Goal: Information Seeking & Learning: Learn about a topic

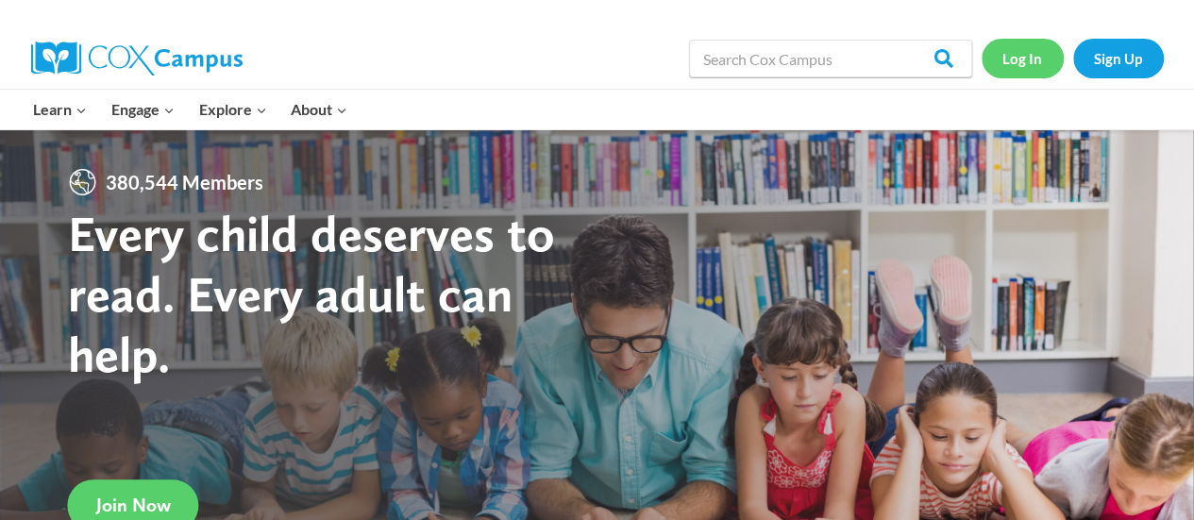
click at [1034, 61] on link "Log In" at bounding box center [1023, 58] width 82 height 39
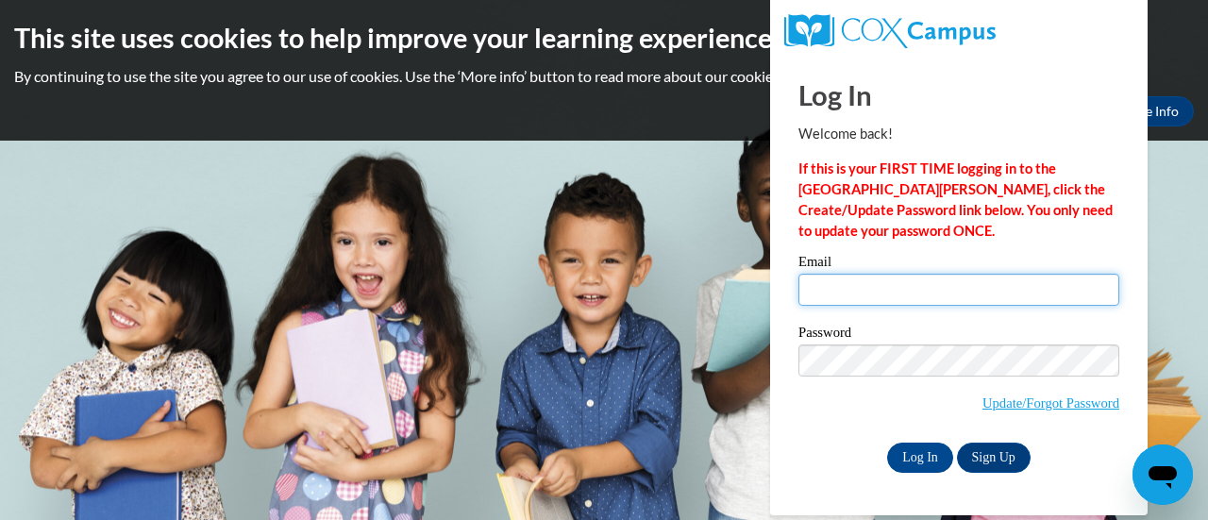
click at [869, 303] on input "Email" at bounding box center [958, 290] width 321 height 32
type input "[EMAIL_ADDRESS][DOMAIN_NAME]"
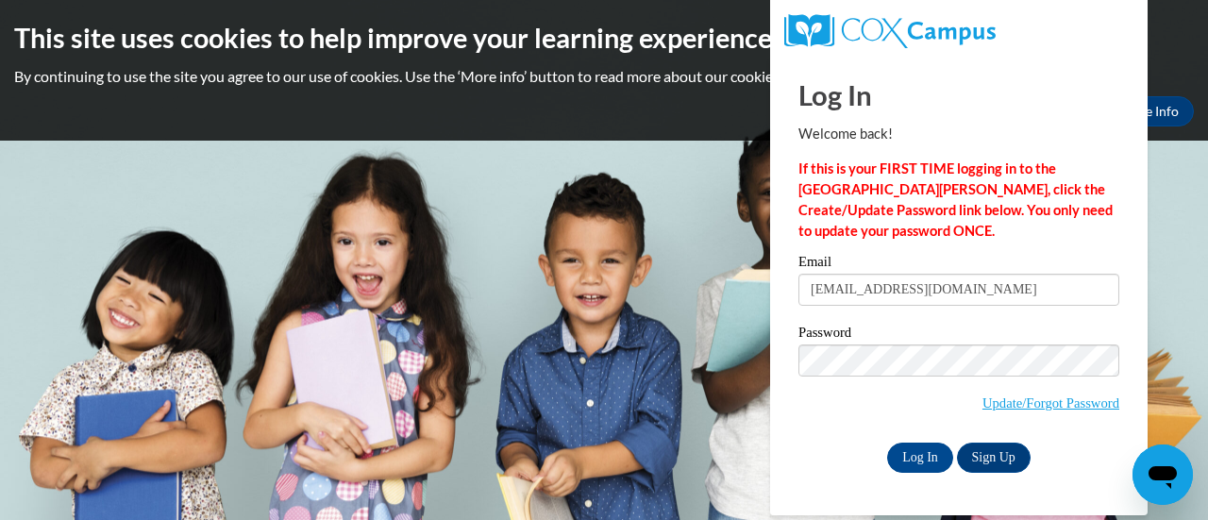
click at [938, 478] on div "Log In Welcome back! If this is your FIRST TIME logging in to the NEW Cox Campu…" at bounding box center [959, 286] width 406 height 459
click at [918, 462] on input "Log In" at bounding box center [920, 458] width 66 height 30
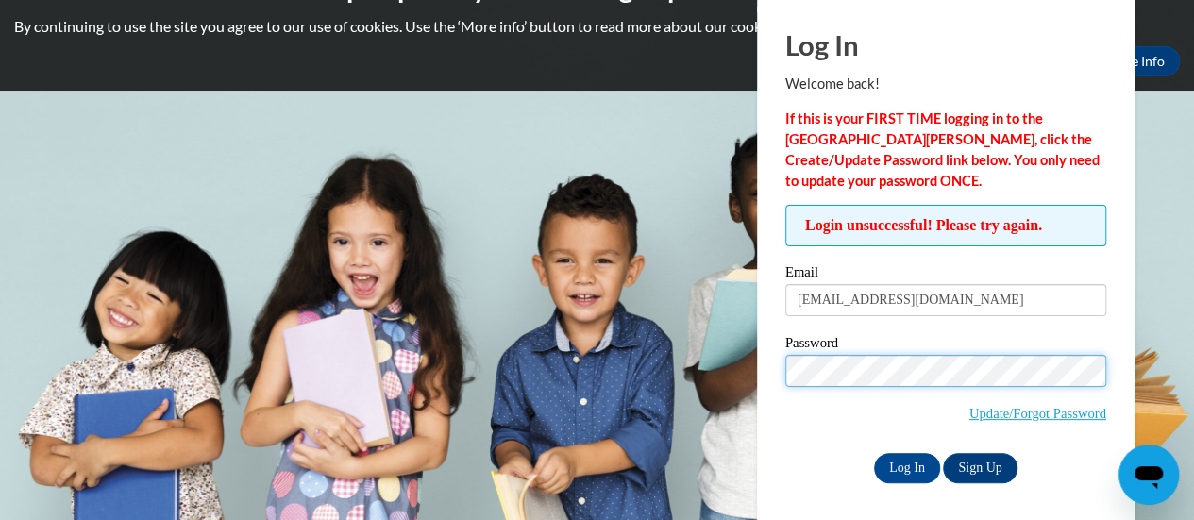
scroll to position [51, 0]
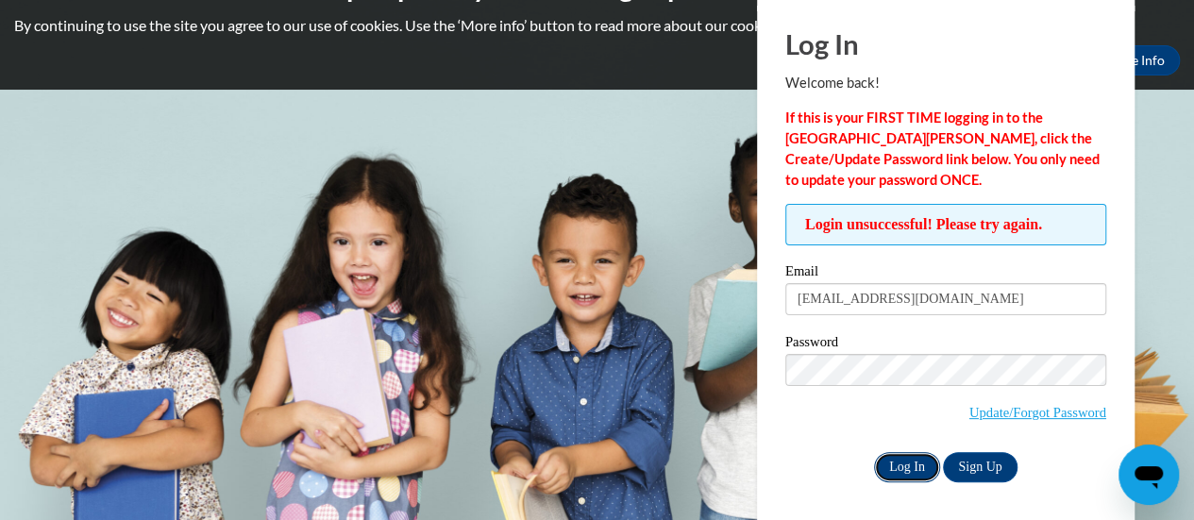
click at [914, 459] on input "Log In" at bounding box center [907, 467] width 66 height 30
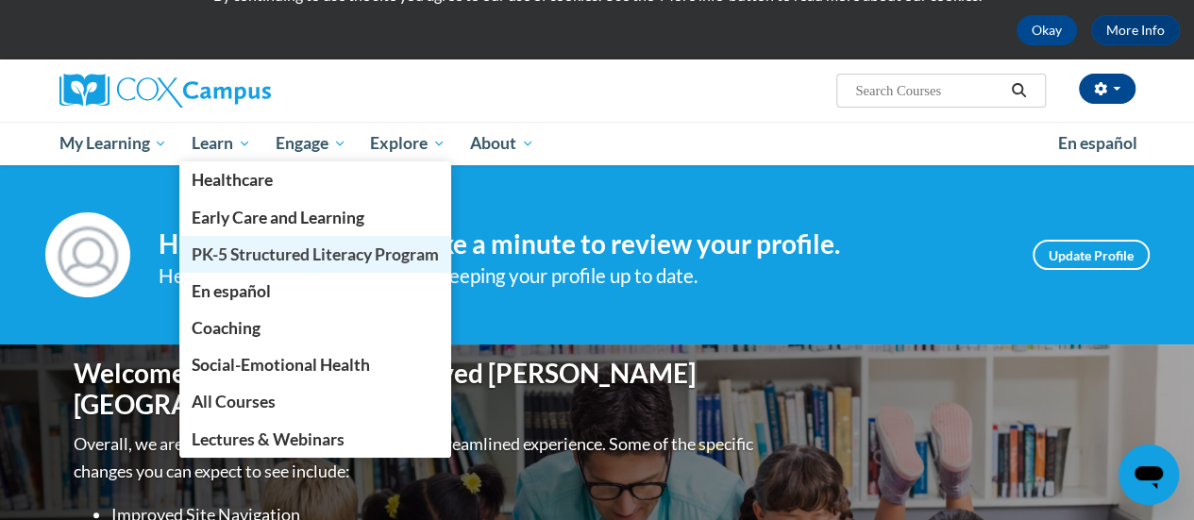
scroll to position [80, 0]
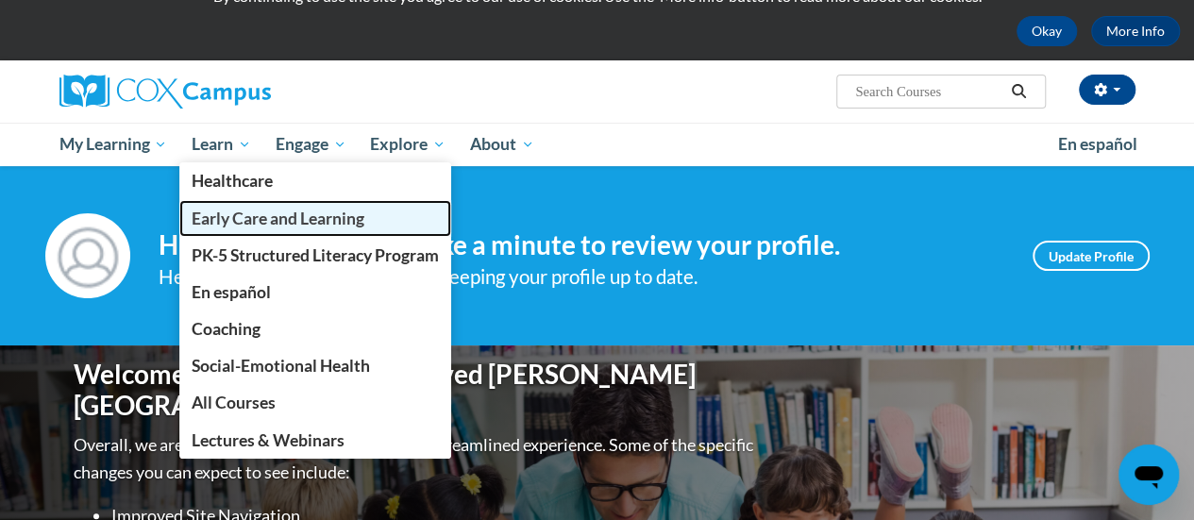
click at [240, 225] on span "Early Care and Learning" at bounding box center [278, 219] width 173 height 20
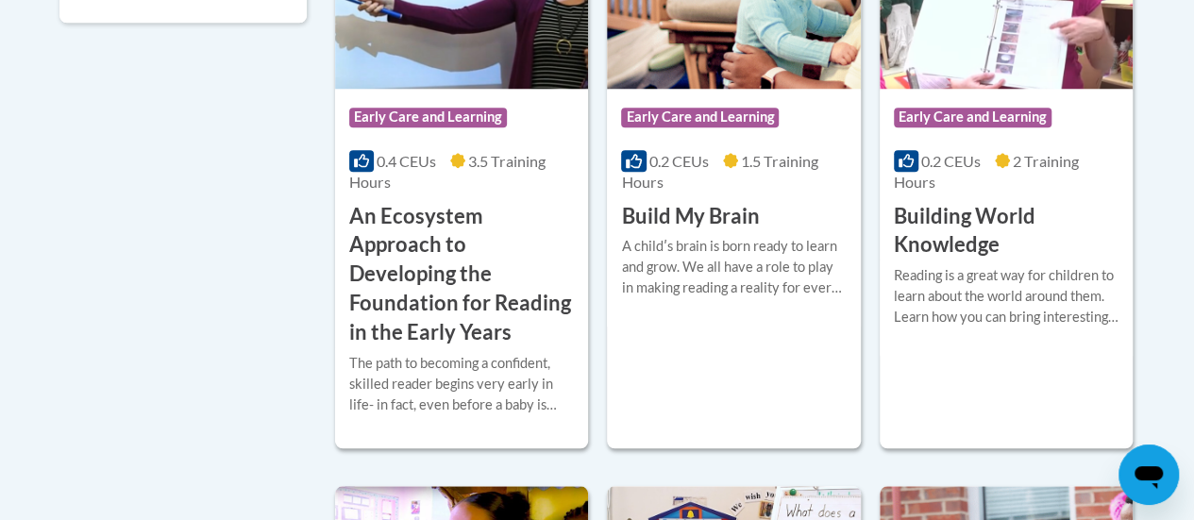
scroll to position [828, 0]
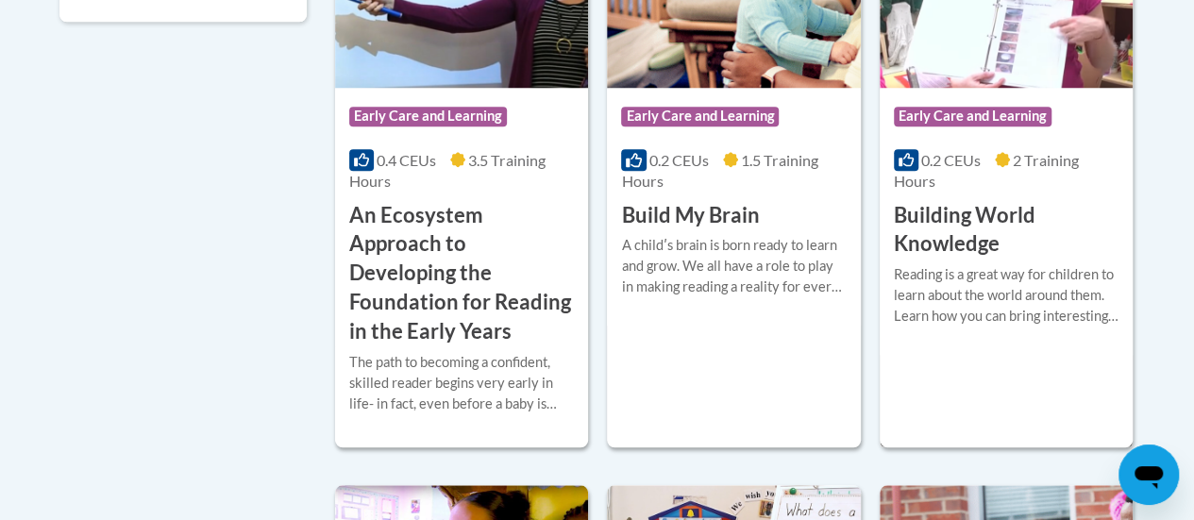
click at [966, 219] on h3 "Building World Knowledge" at bounding box center [1006, 230] width 225 height 59
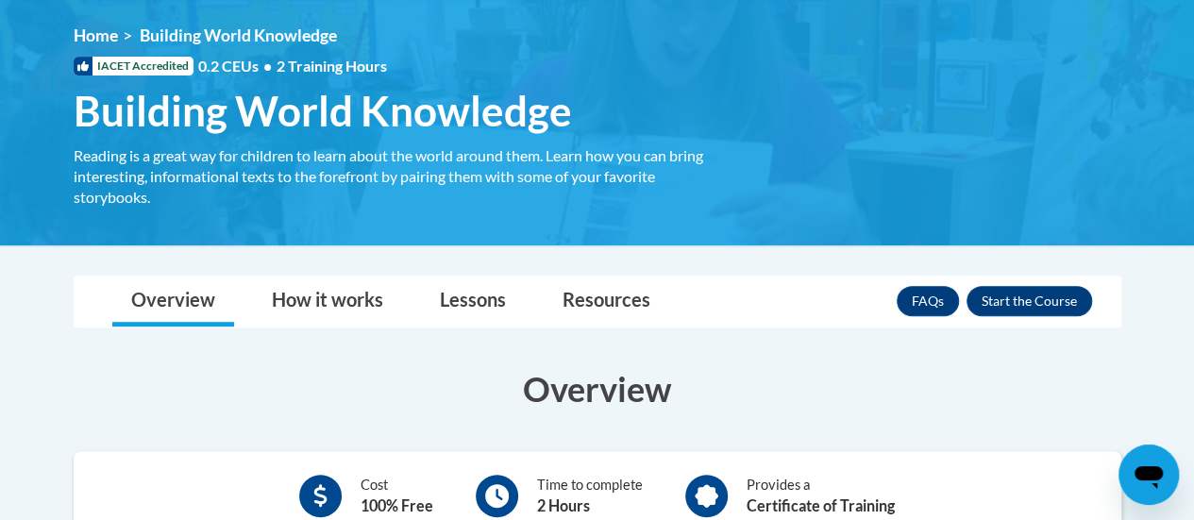
scroll to position [248, 0]
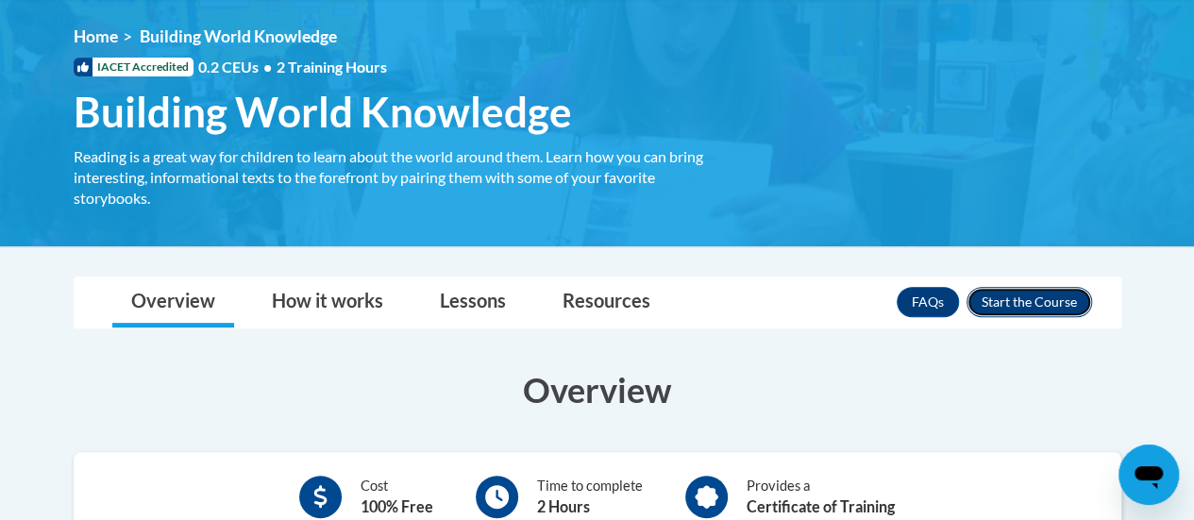
click at [1051, 299] on button "Enroll" at bounding box center [1029, 302] width 126 height 30
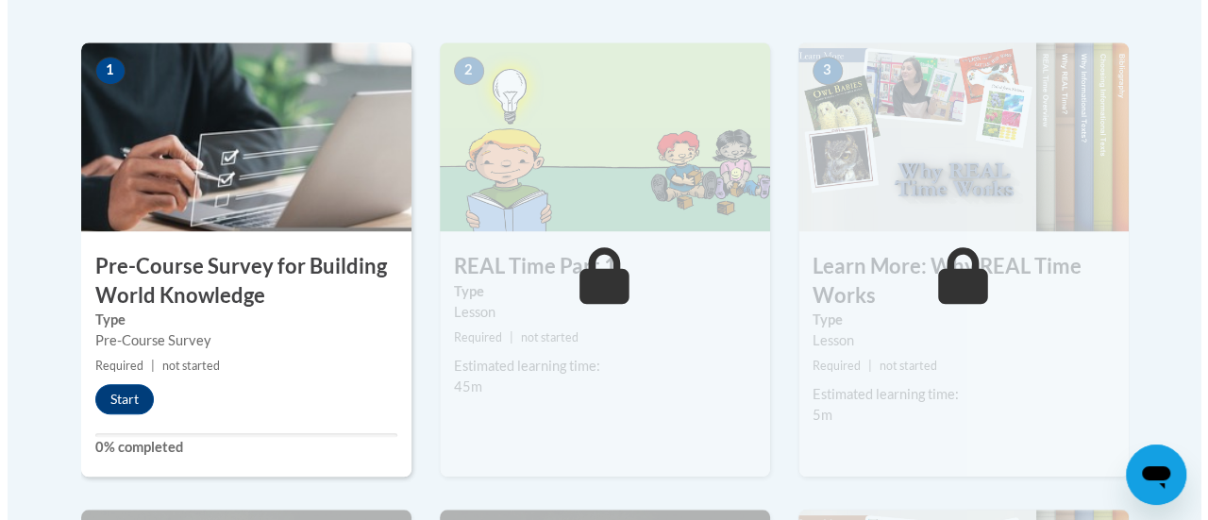
scroll to position [593, 0]
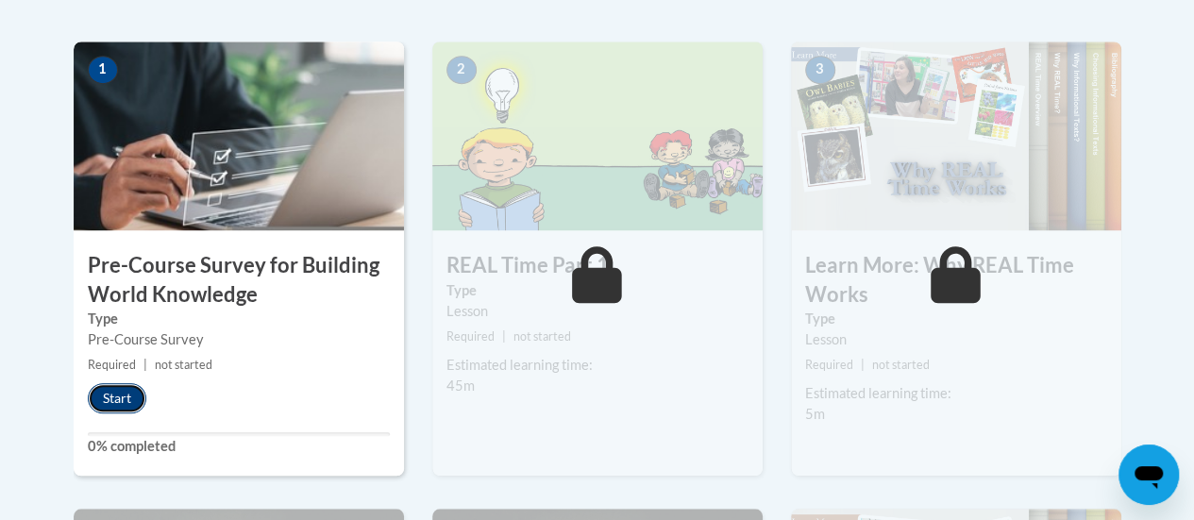
click at [120, 402] on button "Start" at bounding box center [117, 398] width 59 height 30
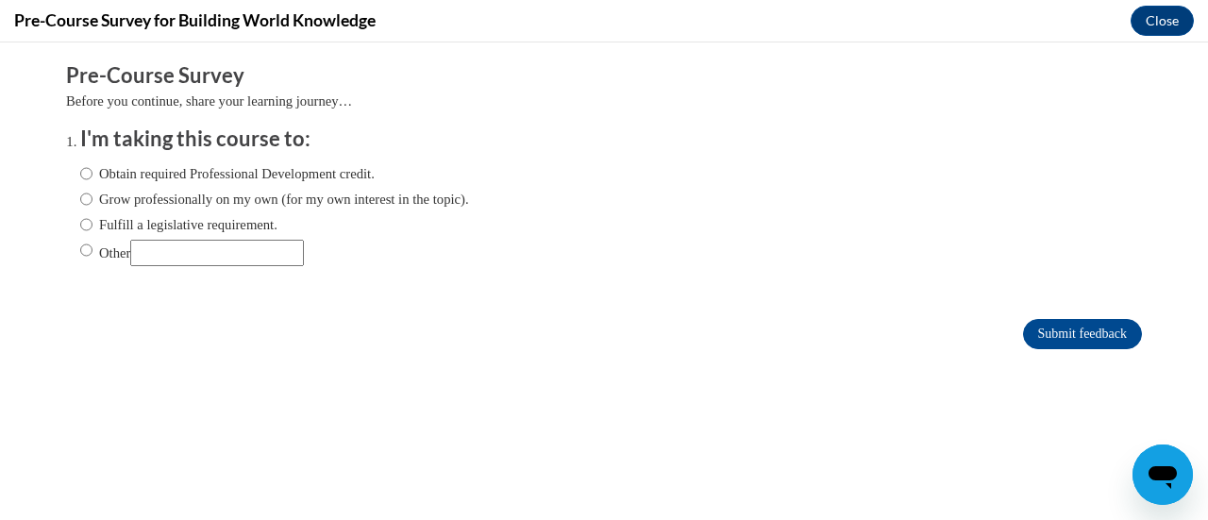
scroll to position [0, 0]
click at [80, 224] on input "Fulfill a legislative requirement." at bounding box center [86, 224] width 12 height 21
radio input "true"
click at [1089, 337] on input "Submit feedback" at bounding box center [1082, 334] width 119 height 30
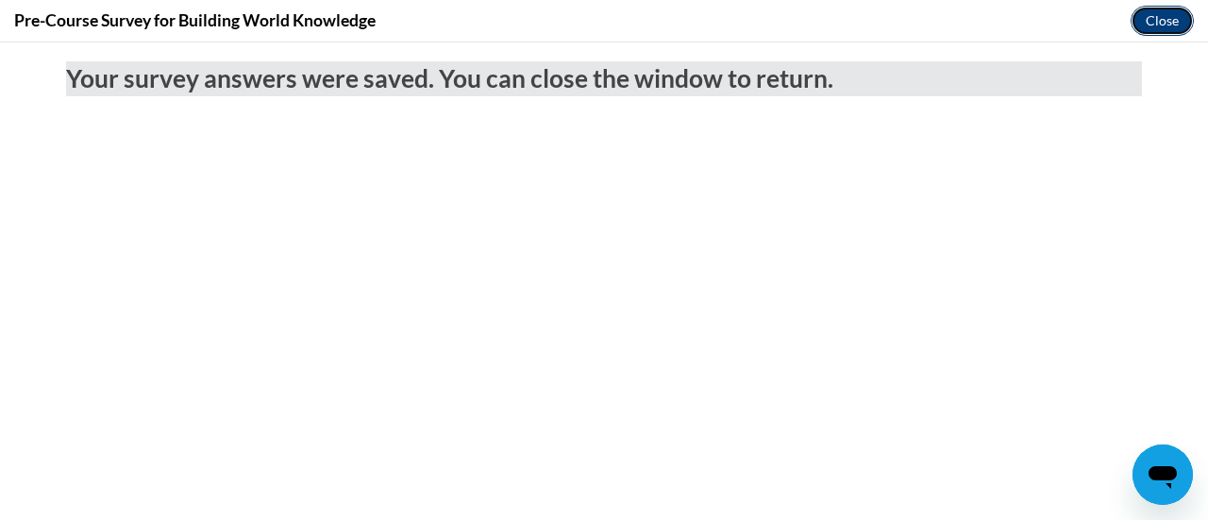
click at [1159, 16] on button "Close" at bounding box center [1162, 21] width 63 height 30
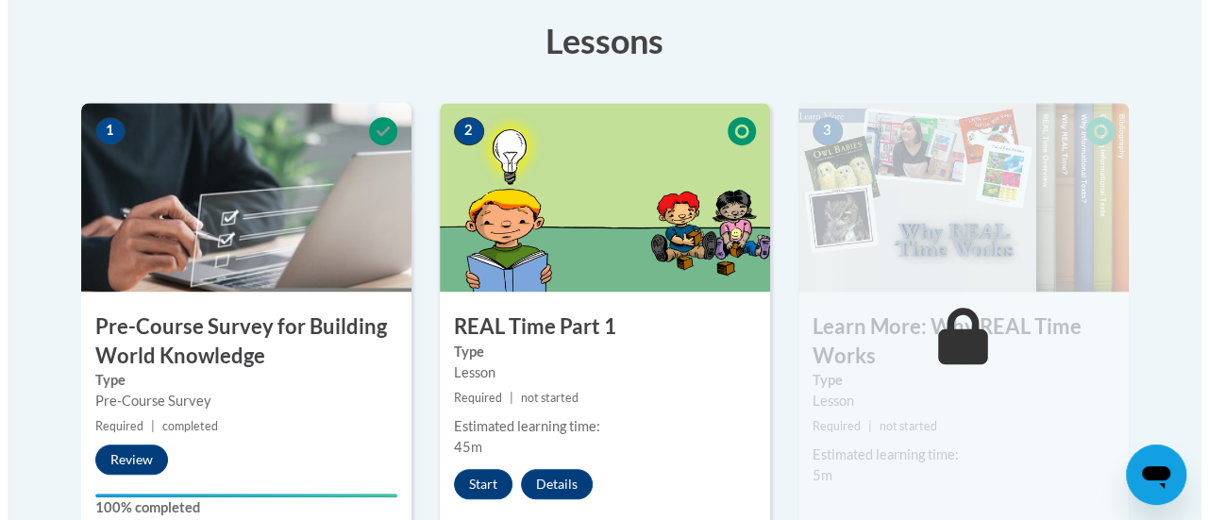
scroll to position [571, 0]
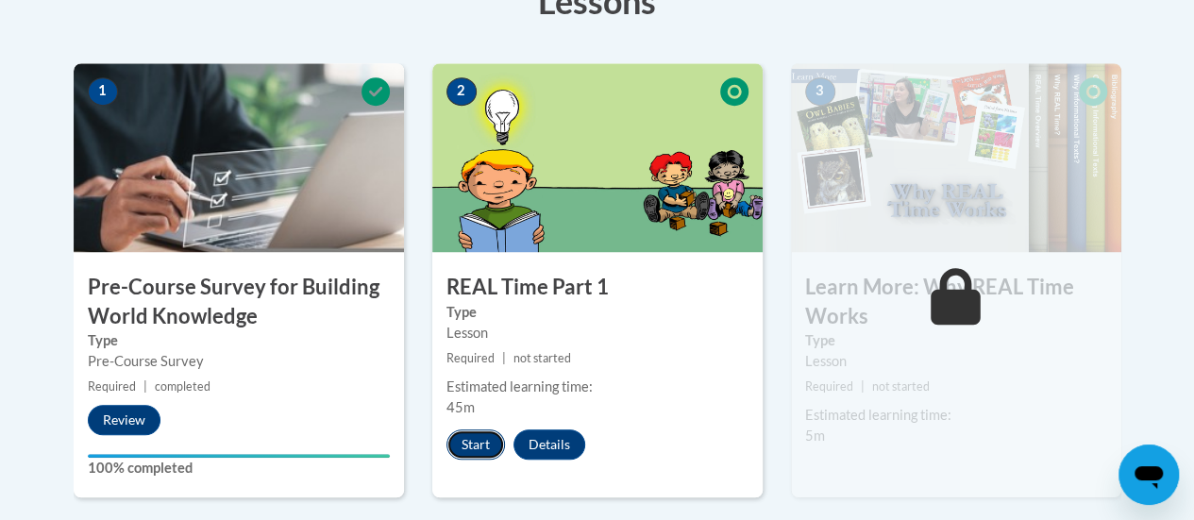
click at [479, 437] on button "Start" at bounding box center [475, 444] width 59 height 30
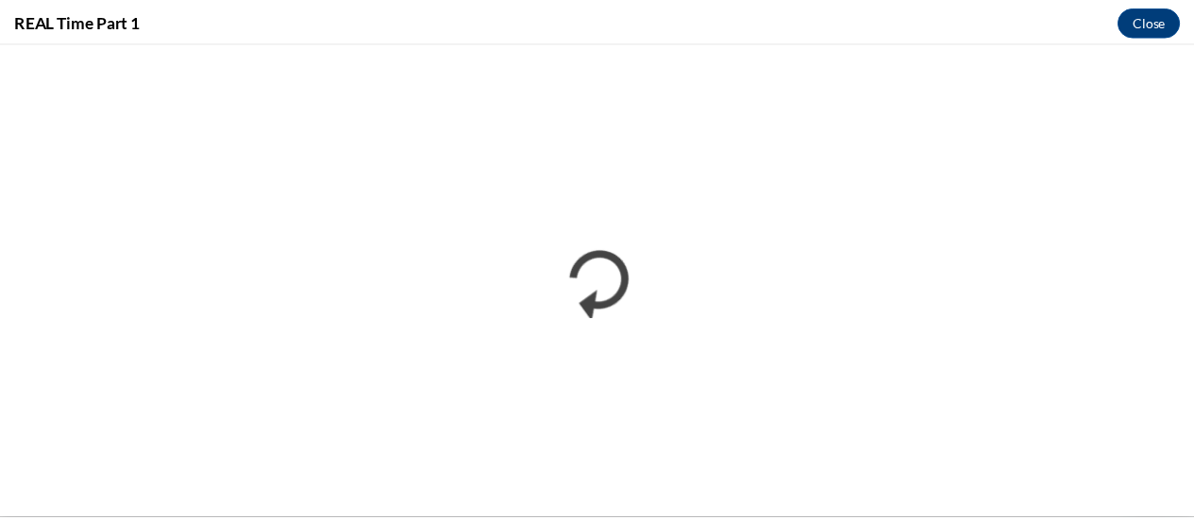
scroll to position [0, 0]
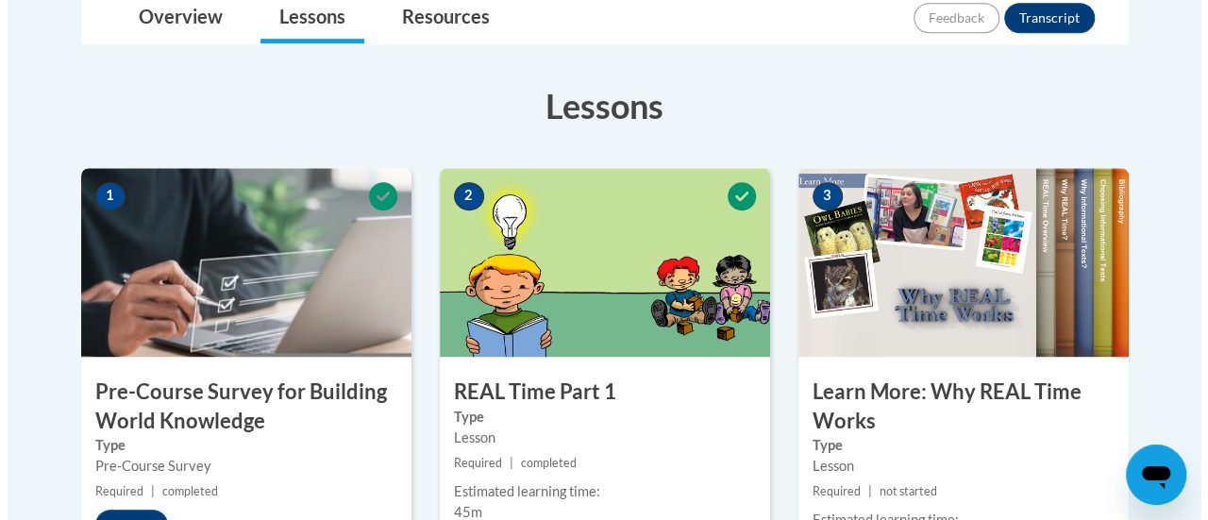
scroll to position [543, 0]
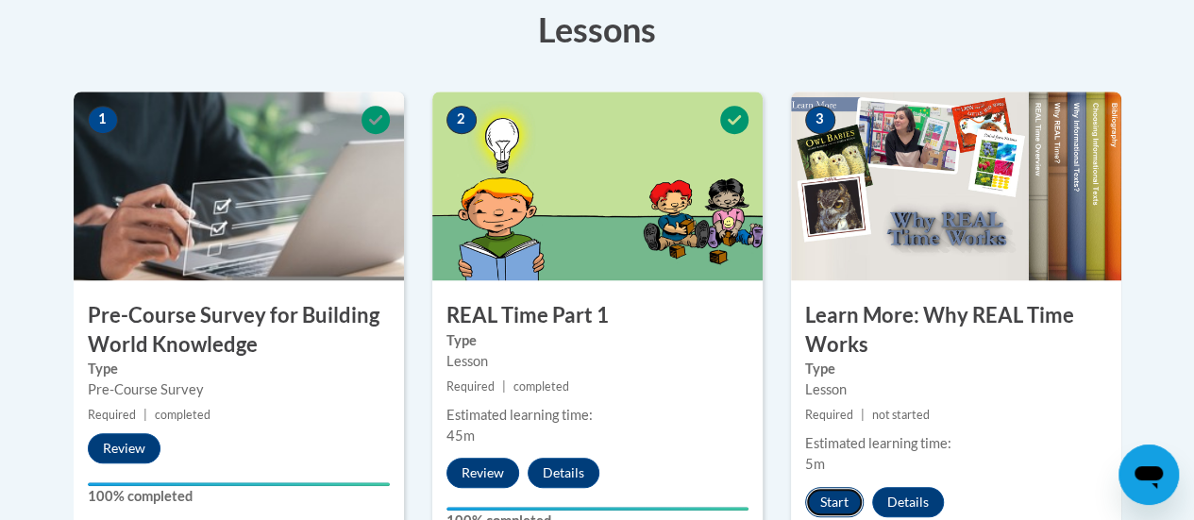
click at [836, 498] on button "Start" at bounding box center [834, 502] width 59 height 30
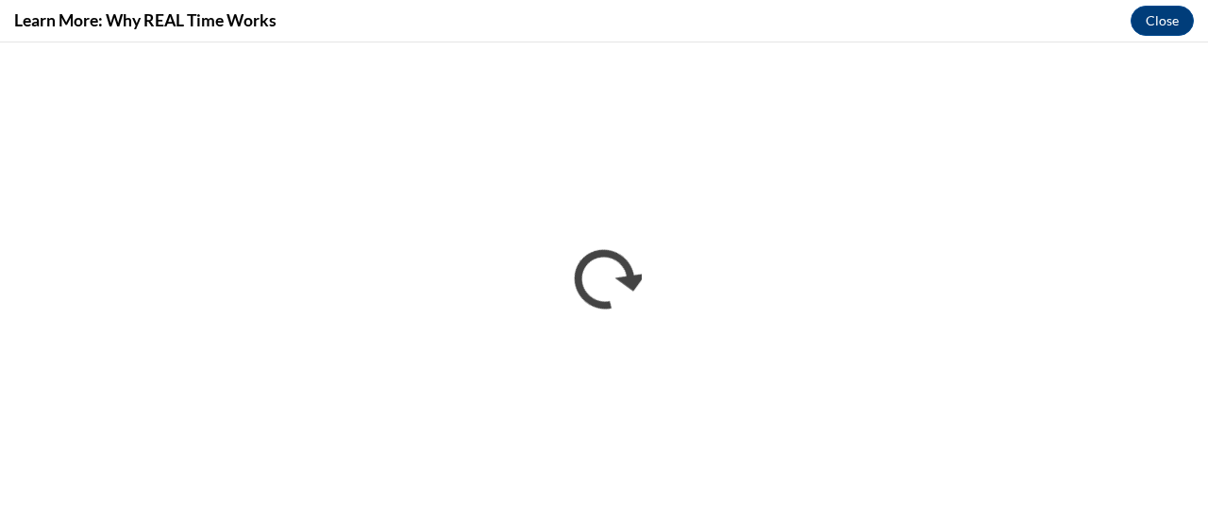
scroll to position [0, 0]
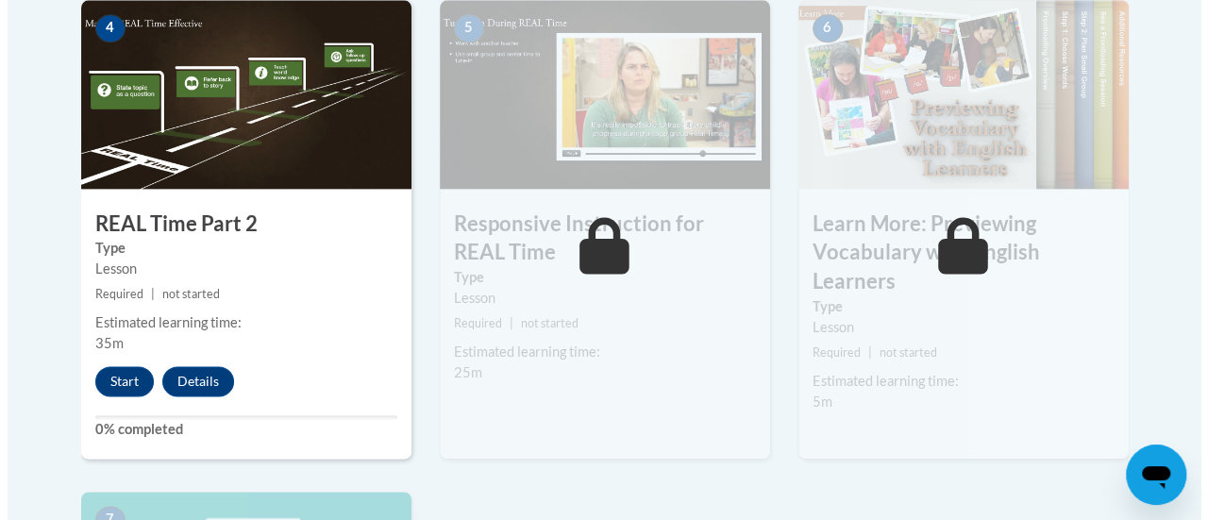
scroll to position [1161, 0]
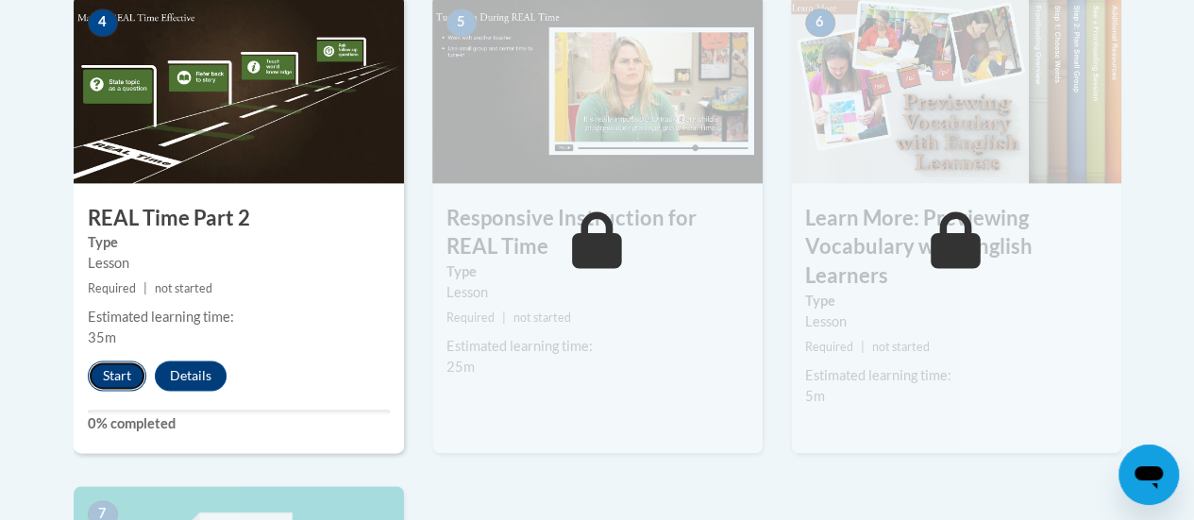
click at [123, 377] on button "Start" at bounding box center [117, 376] width 59 height 30
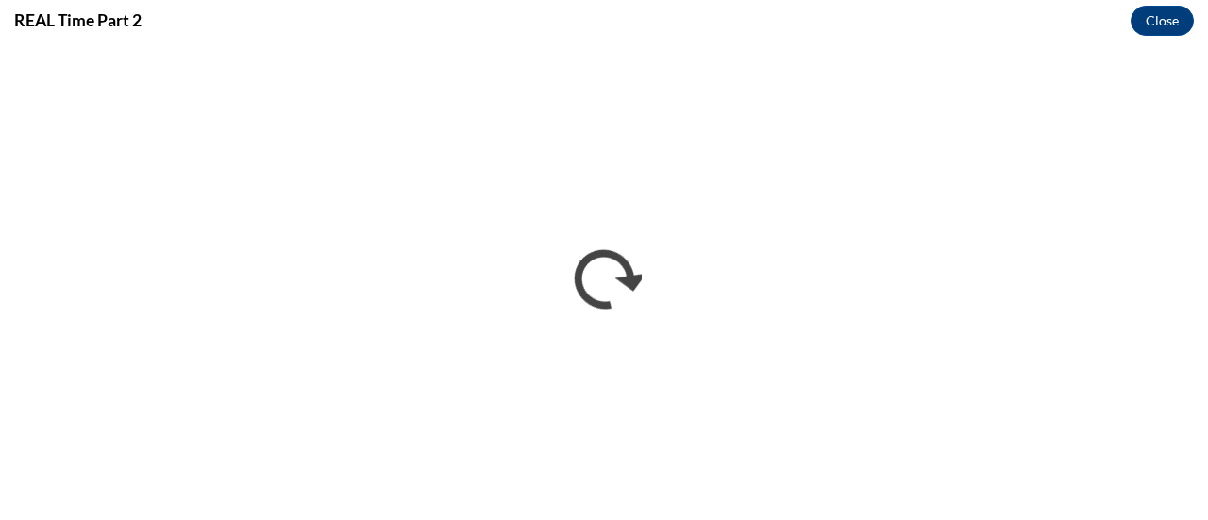
scroll to position [0, 0]
